Goal: Answer question/provide support

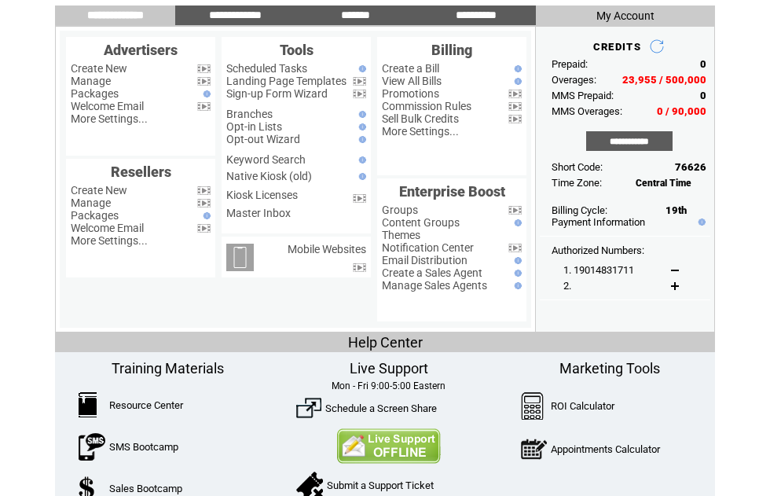
scroll to position [69, 0]
click at [284, 340] on td "Help Center" at bounding box center [385, 342] width 660 height 20
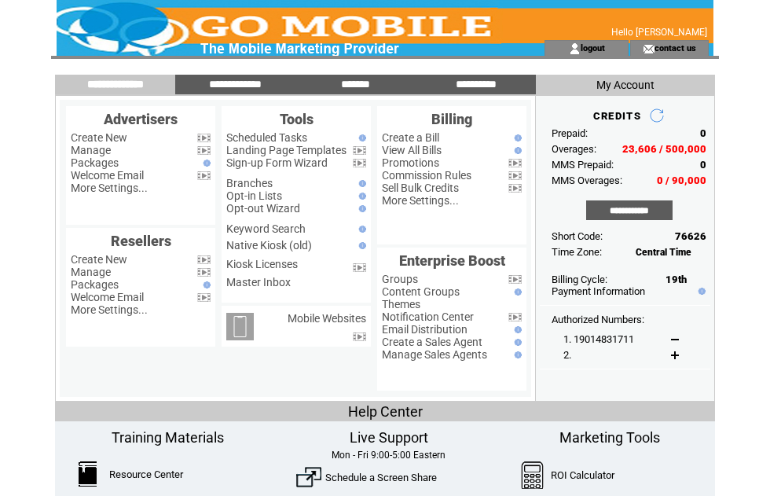
scroll to position [63, 37]
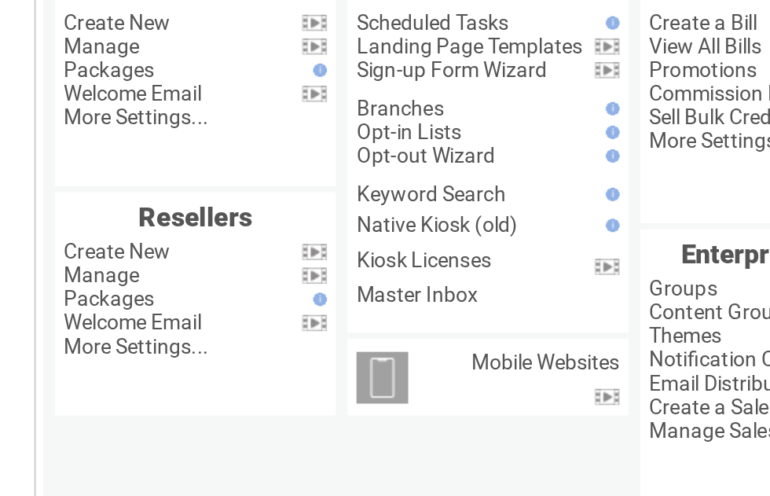
click at [71, 89] on link "Manage" at bounding box center [91, 87] width 40 height 13
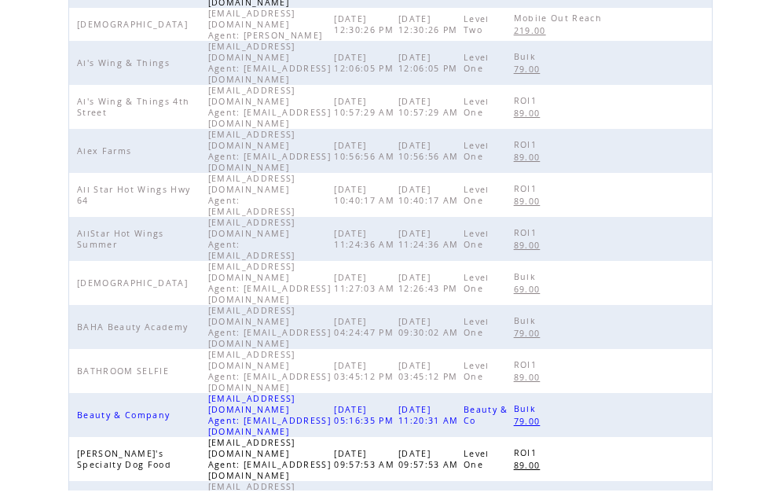
scroll to position [494, 0]
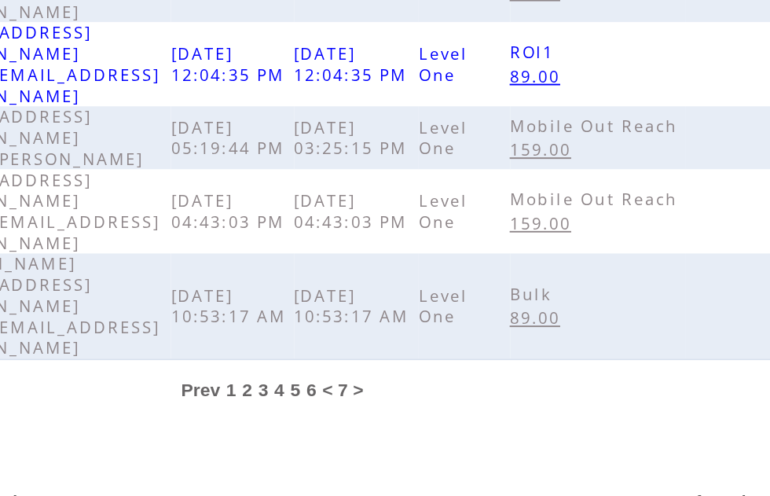
scroll to position [82, 0]
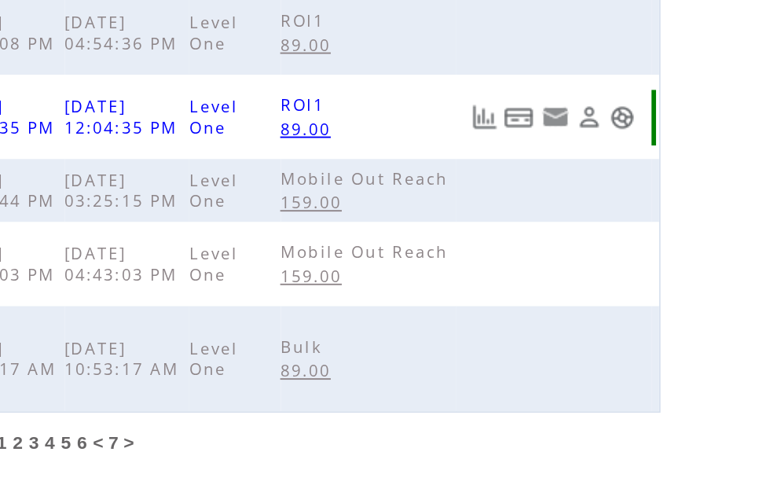
click at [686, 291] on link at bounding box center [692, 297] width 13 height 13
